Goal: Information Seeking & Learning: Learn about a topic

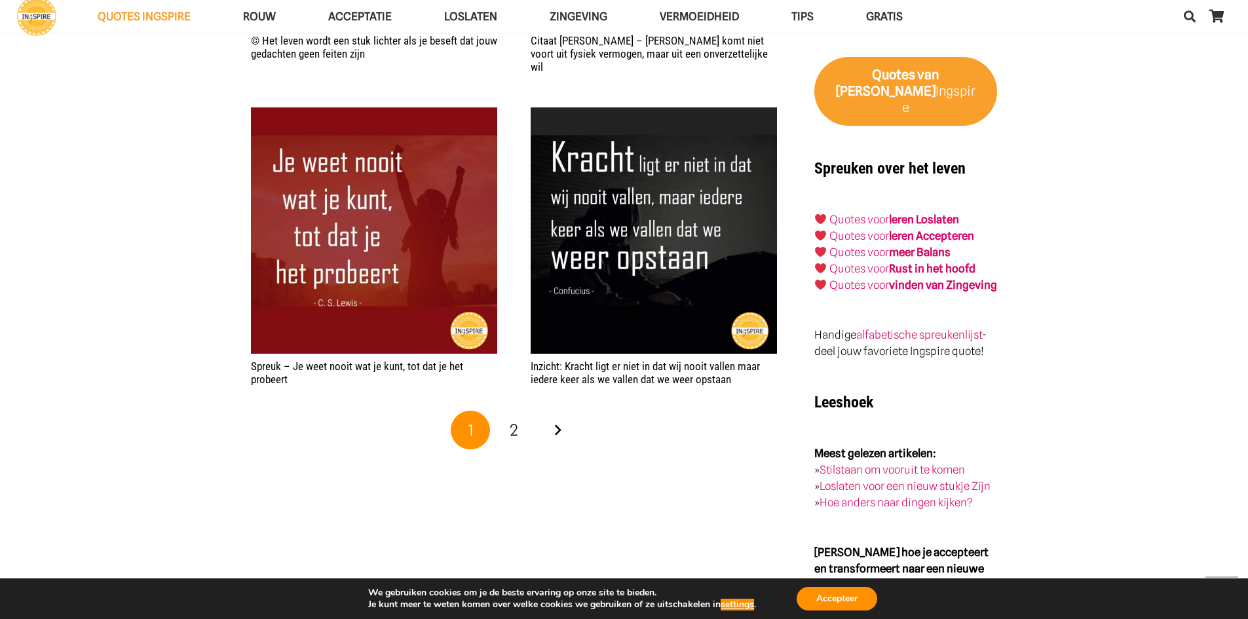
scroll to position [2621, 0]
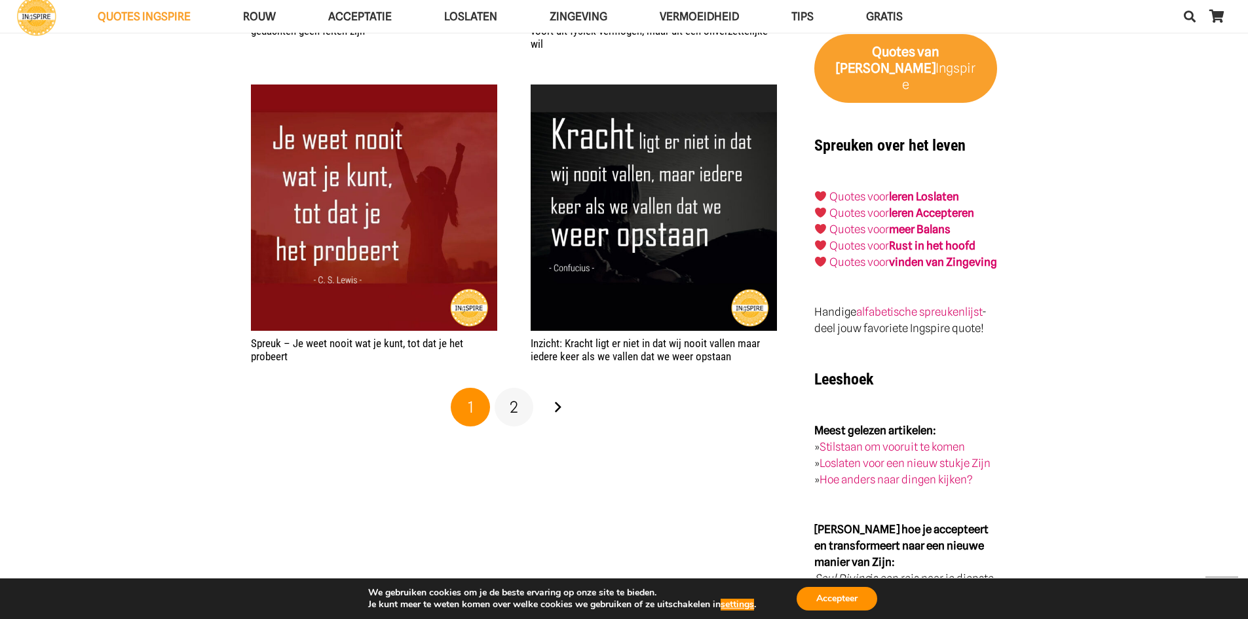
click at [517, 398] on span "2" at bounding box center [514, 407] width 9 height 19
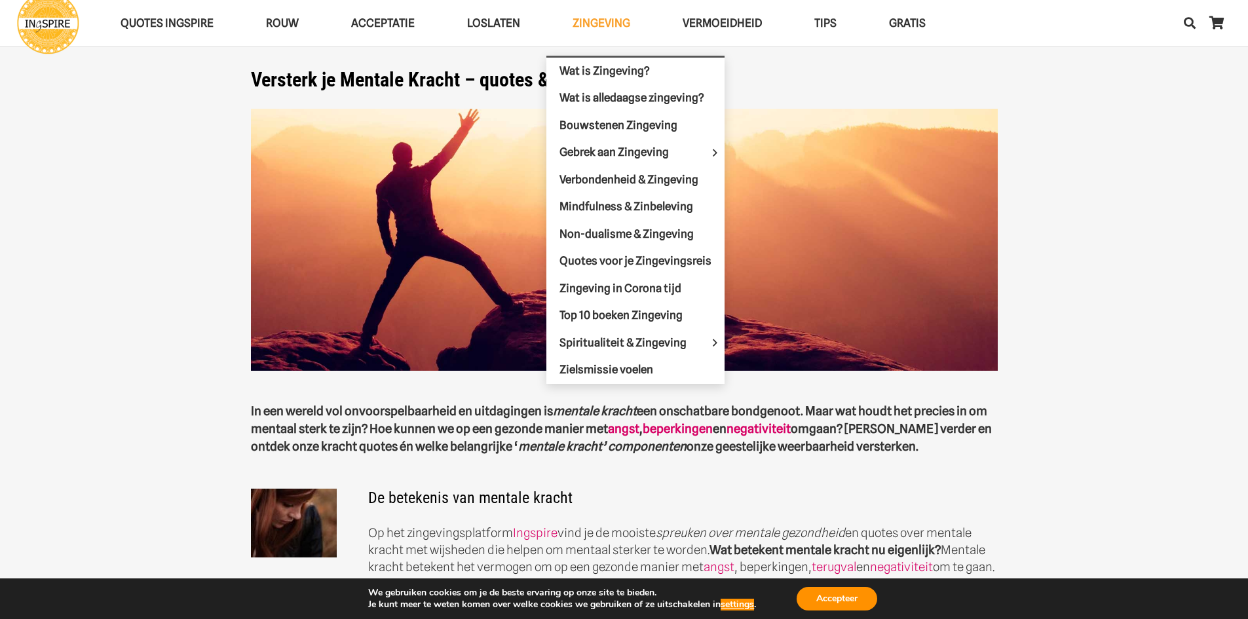
click at [597, 10] on link "Zingeving" at bounding box center [601, 23] width 110 height 33
